Goal: Task Accomplishment & Management: Manage account settings

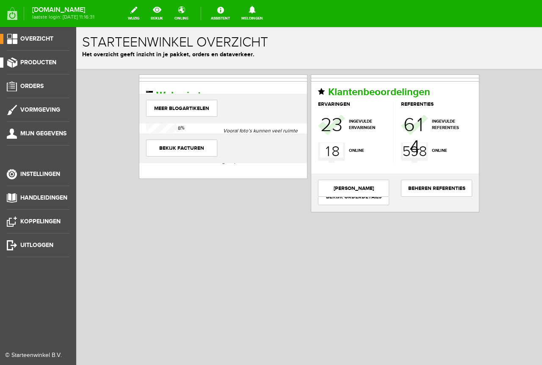
click at [41, 64] on span "Producten" at bounding box center [38, 62] width 36 height 7
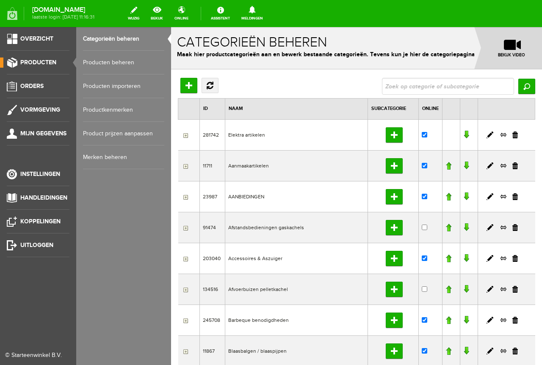
click at [117, 59] on link "Producten beheren" at bounding box center [123, 63] width 81 height 24
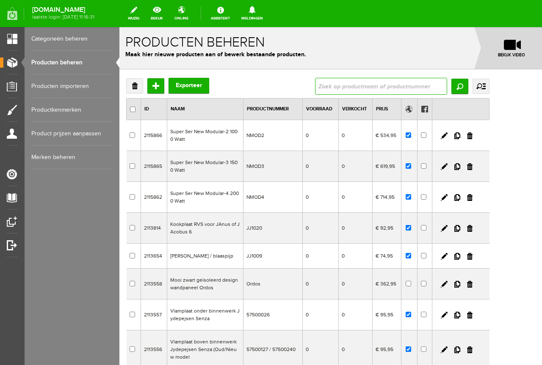
click at [381, 86] on input "text" at bounding box center [381, 86] width 132 height 17
type input "GH959RF"
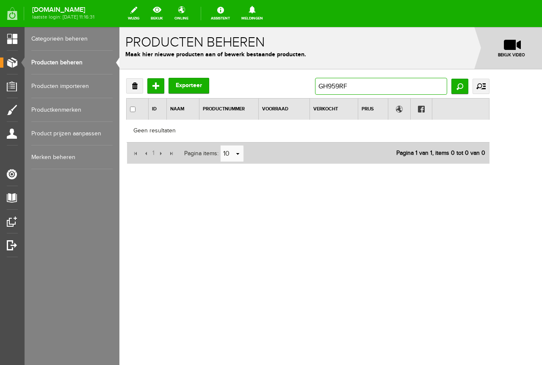
click at [365, 85] on input "GH959RF" at bounding box center [381, 86] width 132 height 17
click at [372, 86] on input "GH959RF" at bounding box center [381, 86] width 132 height 17
click at [387, 85] on input "GH.959RF" at bounding box center [381, 86] width 132 height 17
type input "GH.959.RF"
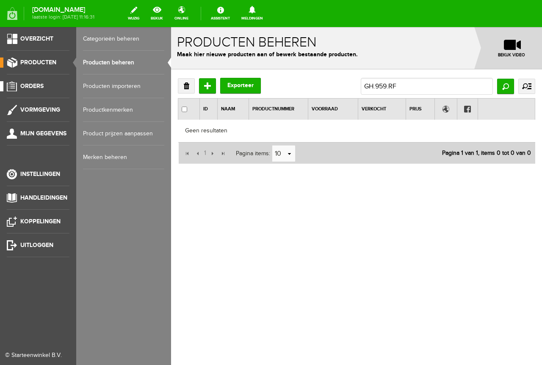
click at [36, 82] on span "Orders" at bounding box center [31, 85] width 23 height 7
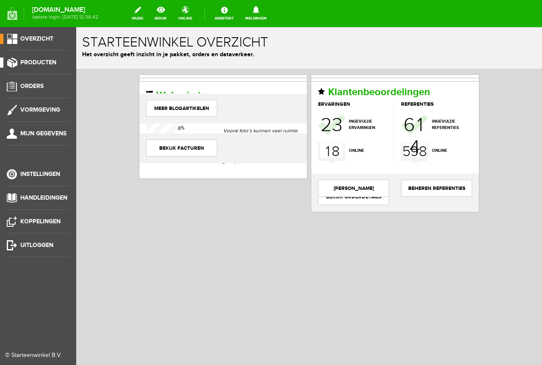
click at [39, 58] on link "Producten" at bounding box center [34, 63] width 69 height 10
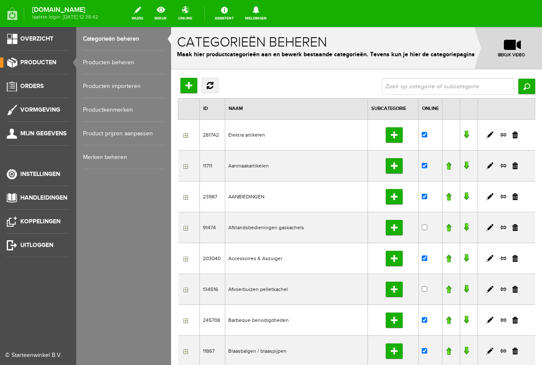
click at [122, 60] on link "Producten beheren" at bounding box center [123, 63] width 81 height 24
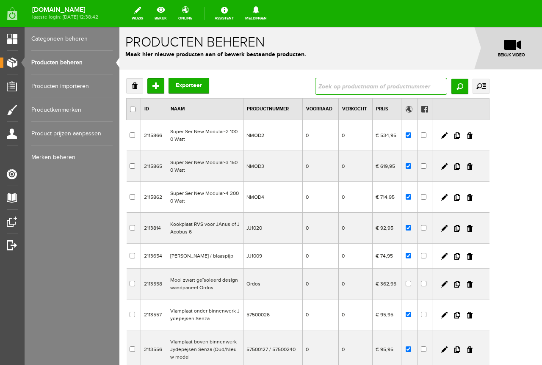
click at [371, 85] on input "text" at bounding box center [381, 86] width 132 height 17
type input "QLIMA GH 959 RF GASKACHEL"
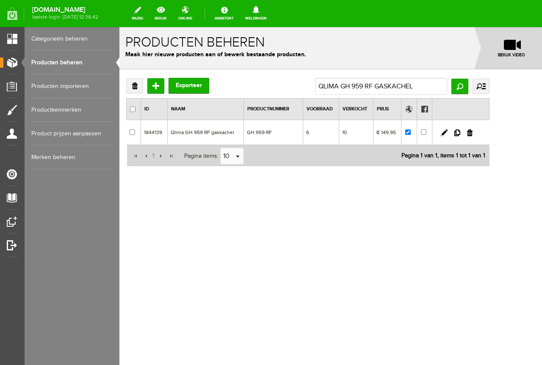
click at [338, 133] on td "6" at bounding box center [320, 132] width 36 height 25
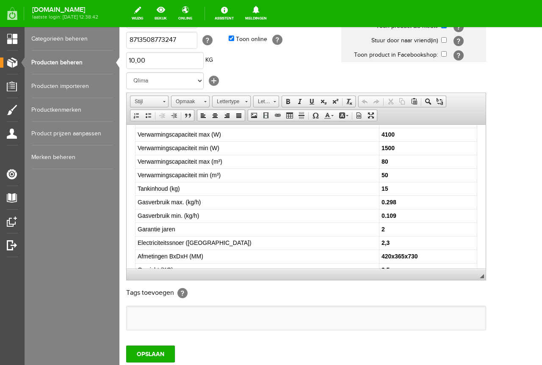
scroll to position [140, 0]
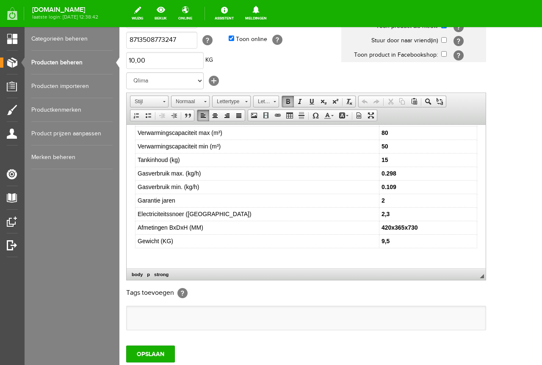
click at [134, 253] on html "De GH 959 RF is de krachtigste gaskachel binnen het Qlima assortiment. Met een …" at bounding box center [305, 135] width 359 height 301
click at [148, 353] on input "OPSLAAN" at bounding box center [150, 354] width 49 height 17
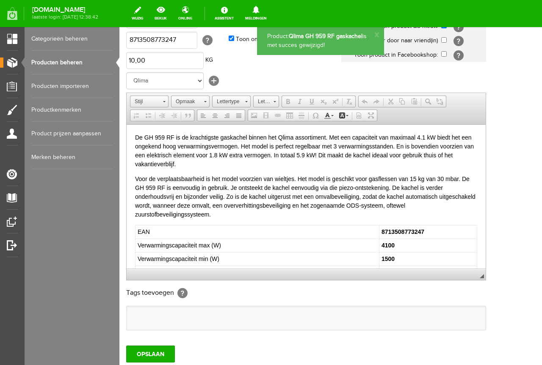
scroll to position [0, 0]
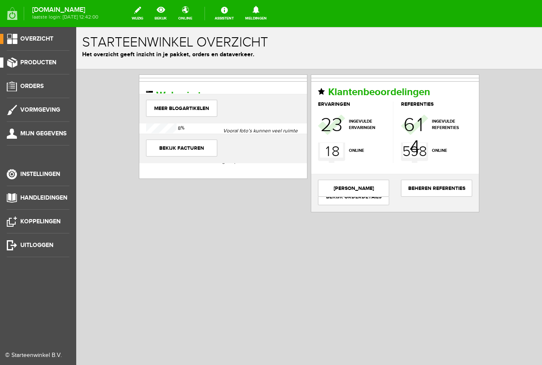
click at [37, 58] on link "Producten" at bounding box center [34, 63] width 69 height 10
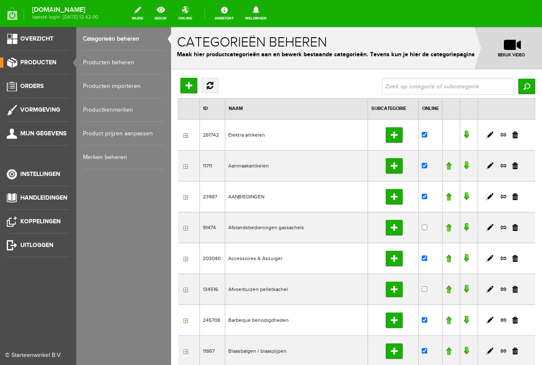
click at [122, 57] on link "Producten beheren" at bounding box center [123, 63] width 81 height 24
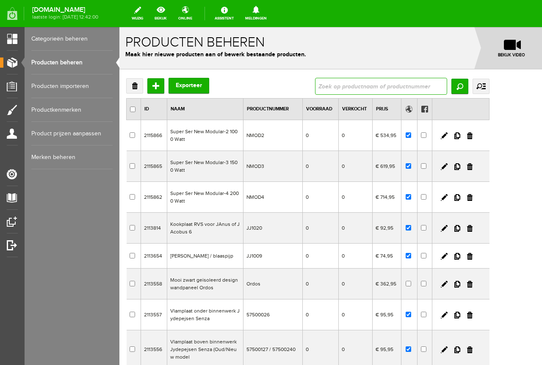
click at [365, 86] on input "text" at bounding box center [381, 86] width 132 height 17
type input "QLIMA GH959RF GASKACHEL"
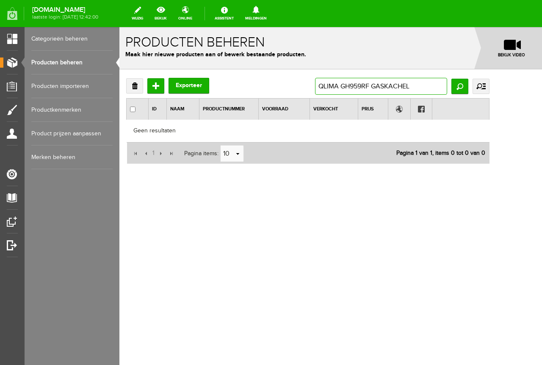
click at [395, 83] on input "QLIMA GH959RF GASKACHEL" at bounding box center [381, 86] width 132 height 17
click at [408, 84] on input "QLIMA GH 959RF GASKACHEL" at bounding box center [381, 86] width 132 height 17
type input "QLIMA GH 959 RF GASKACHEL"
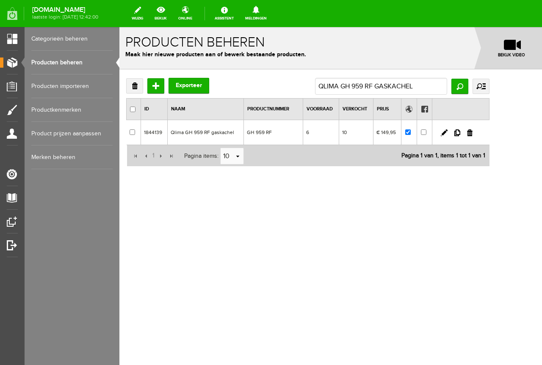
click at [302, 130] on td "GH 959 RF" at bounding box center [272, 132] width 59 height 25
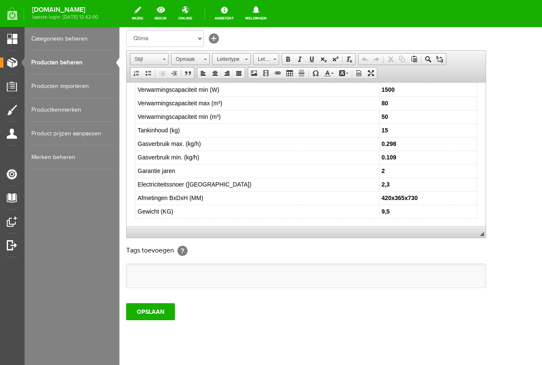
scroll to position [140, 0]
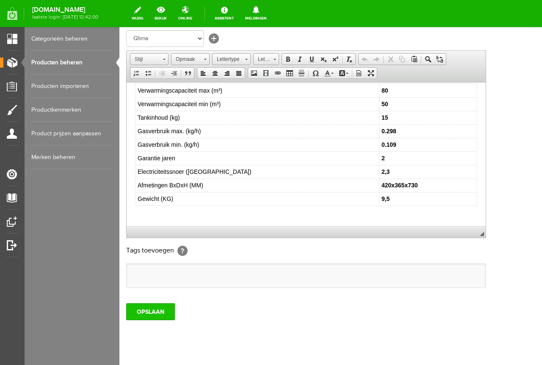
click at [147, 312] on input "OPSLAAN" at bounding box center [150, 311] width 49 height 17
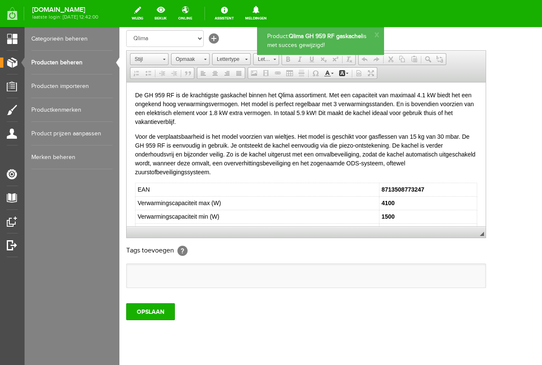
scroll to position [0, 0]
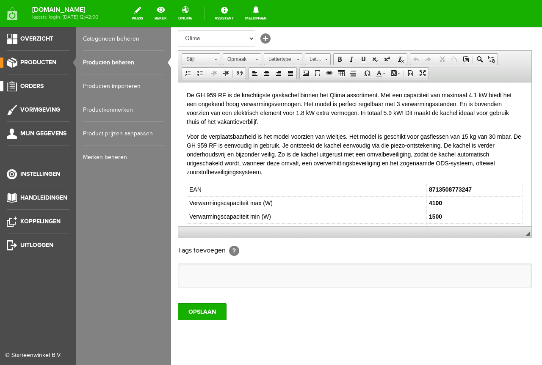
click at [36, 85] on span "Orders" at bounding box center [31, 85] width 23 height 7
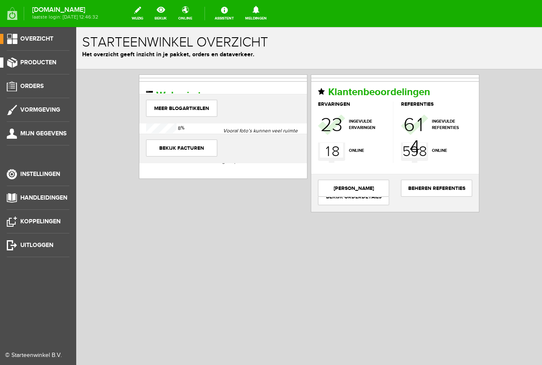
click at [31, 60] on span "Producten" at bounding box center [38, 62] width 36 height 7
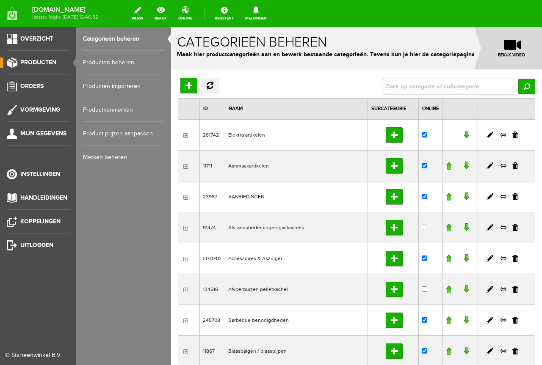
click at [126, 60] on link "Producten beheren" at bounding box center [123, 63] width 81 height 24
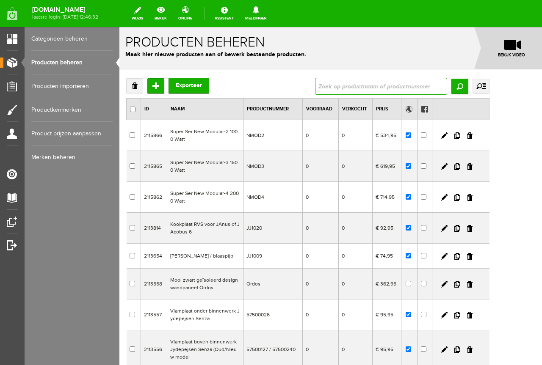
click at [373, 84] on input "text" at bounding box center [381, 86] width 132 height 17
type input "QLIMA GH 959 RF"
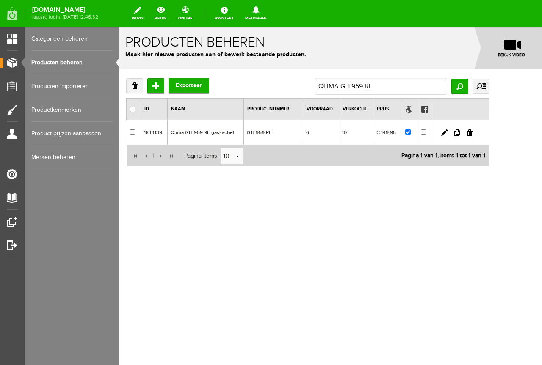
click at [329, 136] on td "6" at bounding box center [320, 132] width 36 height 25
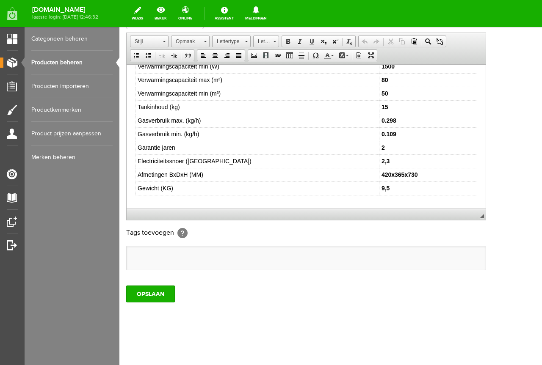
scroll to position [140, 0]
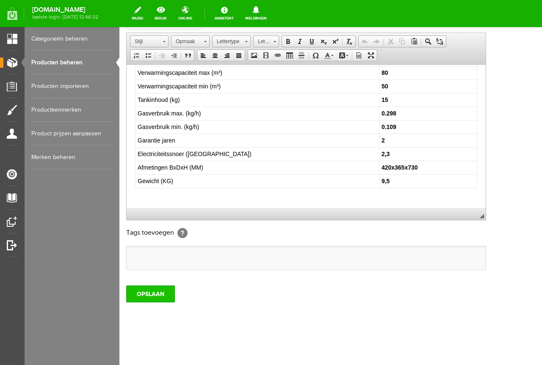
click at [148, 293] on input "OPSLAAN" at bounding box center [150, 294] width 49 height 17
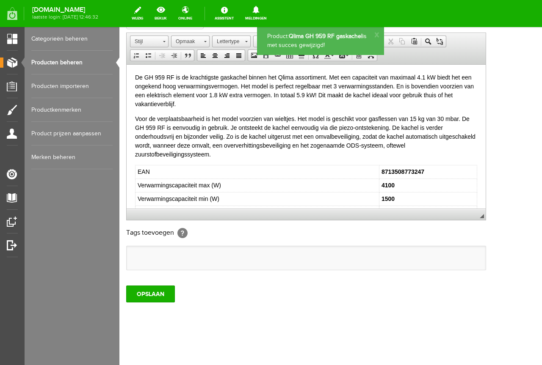
scroll to position [0, 0]
click at [143, 296] on input "OPSLAAN" at bounding box center [150, 294] width 49 height 17
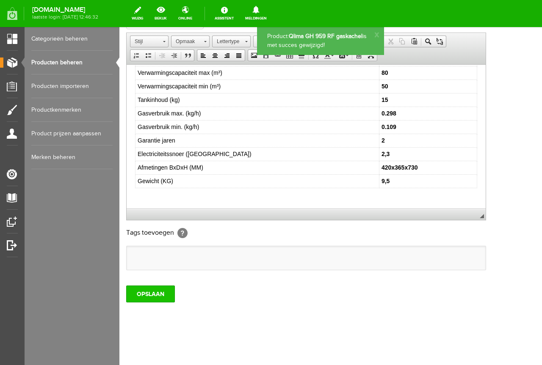
click at [154, 294] on input "OPSLAAN" at bounding box center [150, 294] width 49 height 17
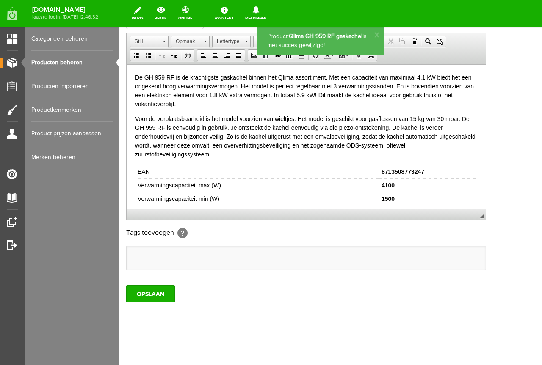
scroll to position [0, 0]
